Goal: Transaction & Acquisition: Subscribe to service/newsletter

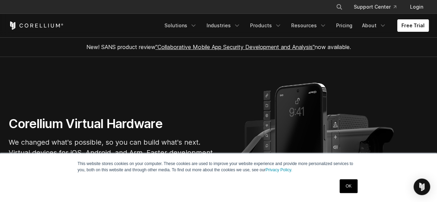
click at [409, 27] on link "Free Trial" at bounding box center [413, 25] width 31 height 12
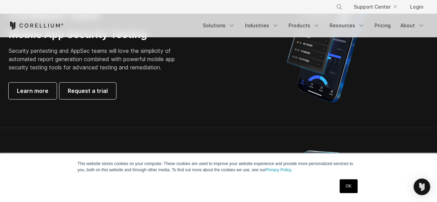
scroll to position [223, 0]
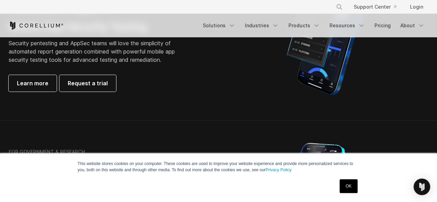
click at [348, 183] on link "OK" at bounding box center [349, 186] width 18 height 14
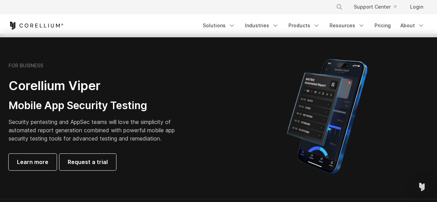
scroll to position [0, 0]
